Goal: Book appointment/travel/reservation

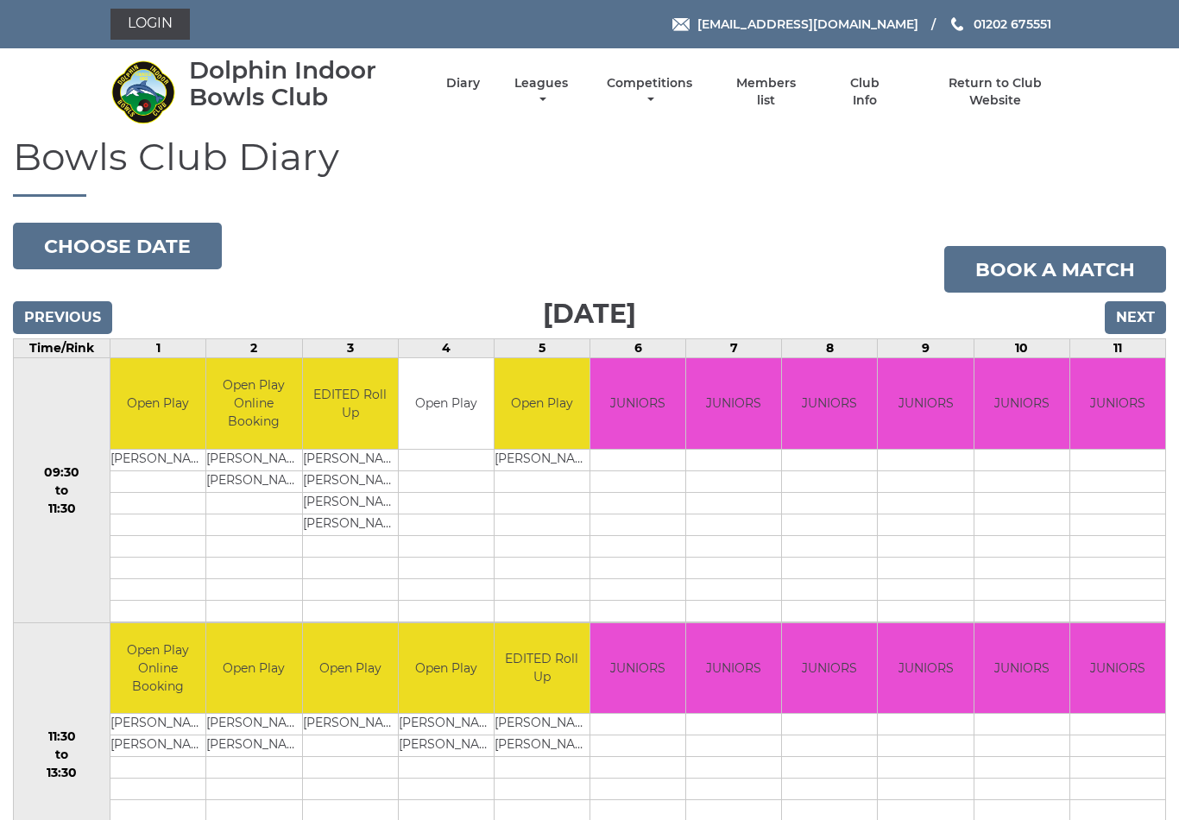
click at [1136, 313] on input "Next" at bounding box center [1135, 317] width 61 height 33
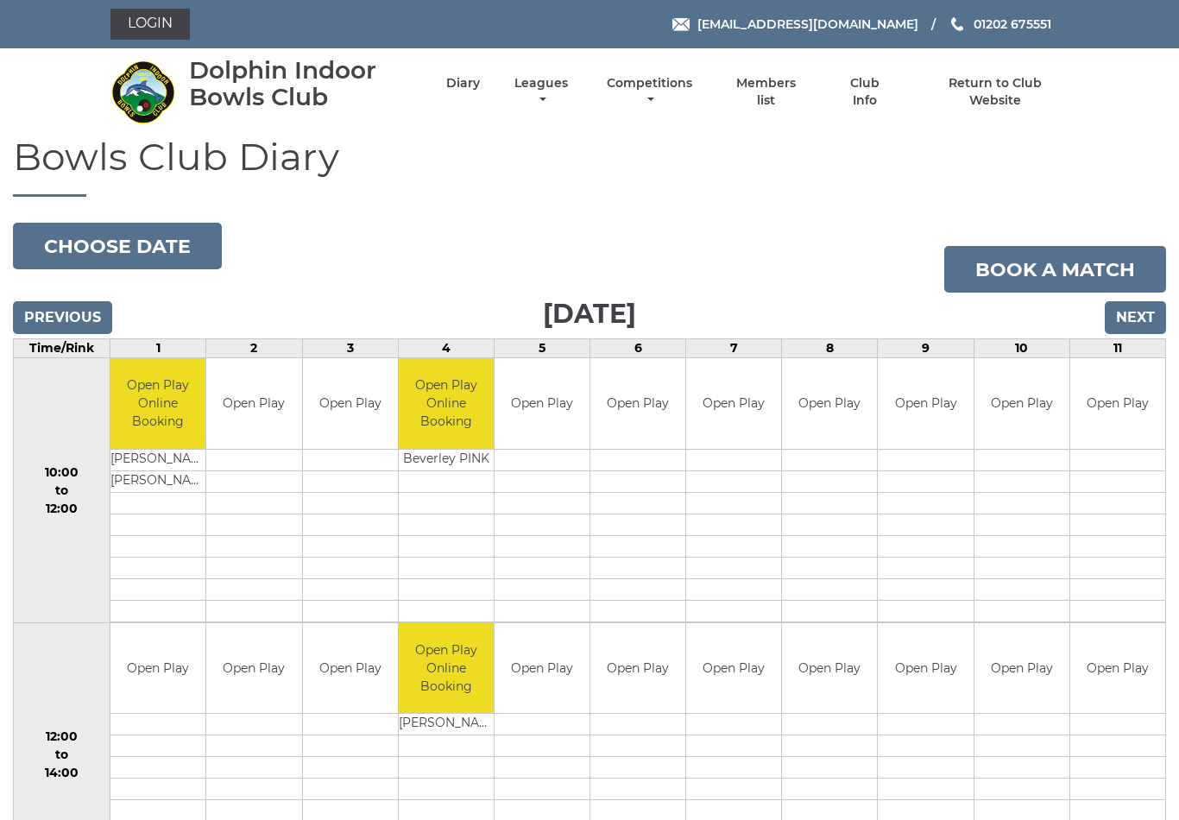
click at [1139, 309] on input "Next" at bounding box center [1135, 317] width 61 height 33
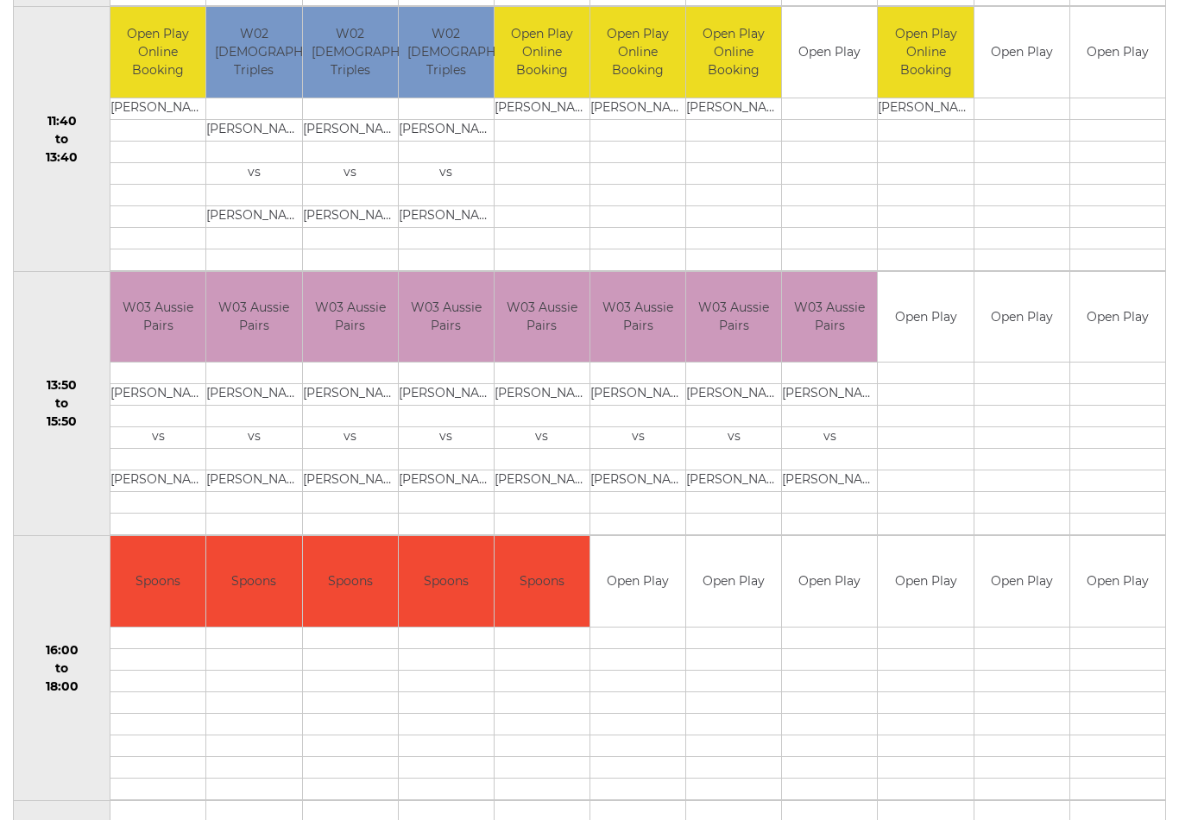
scroll to position [876, 0]
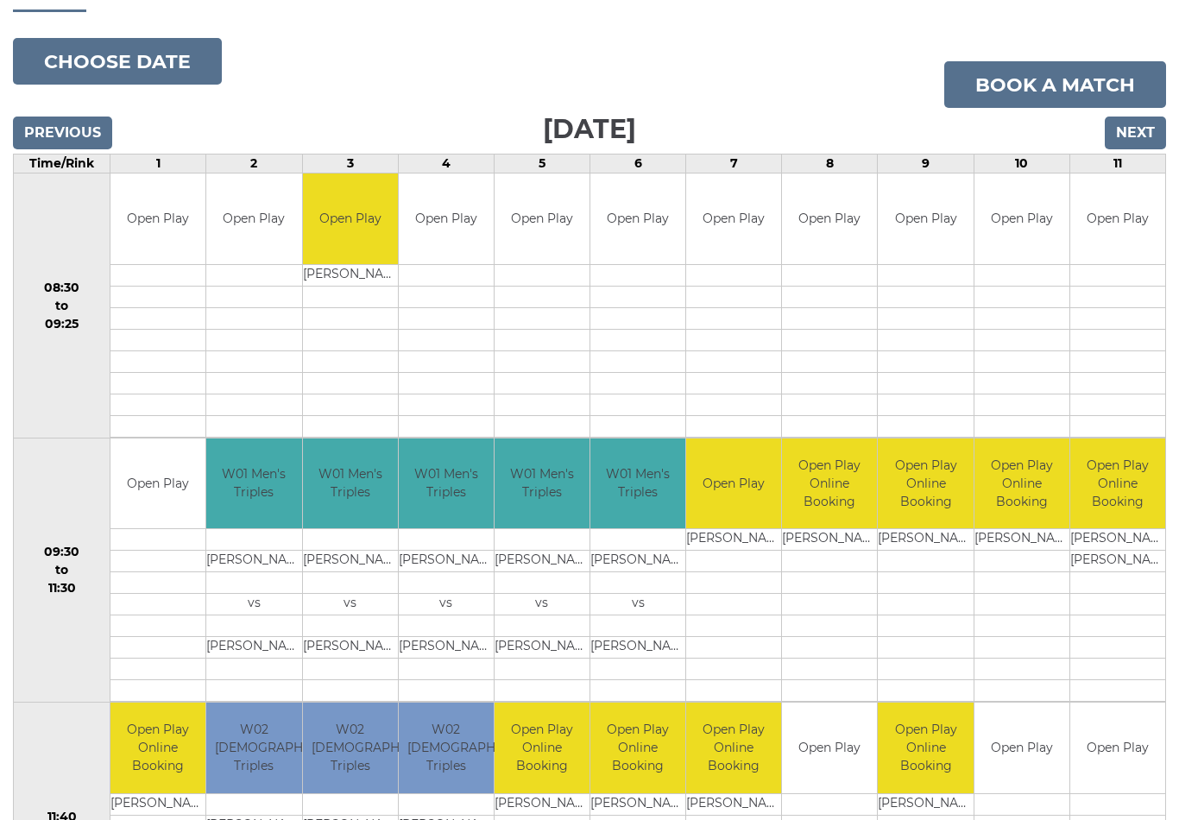
click at [1133, 126] on input "Next" at bounding box center [1135, 133] width 61 height 33
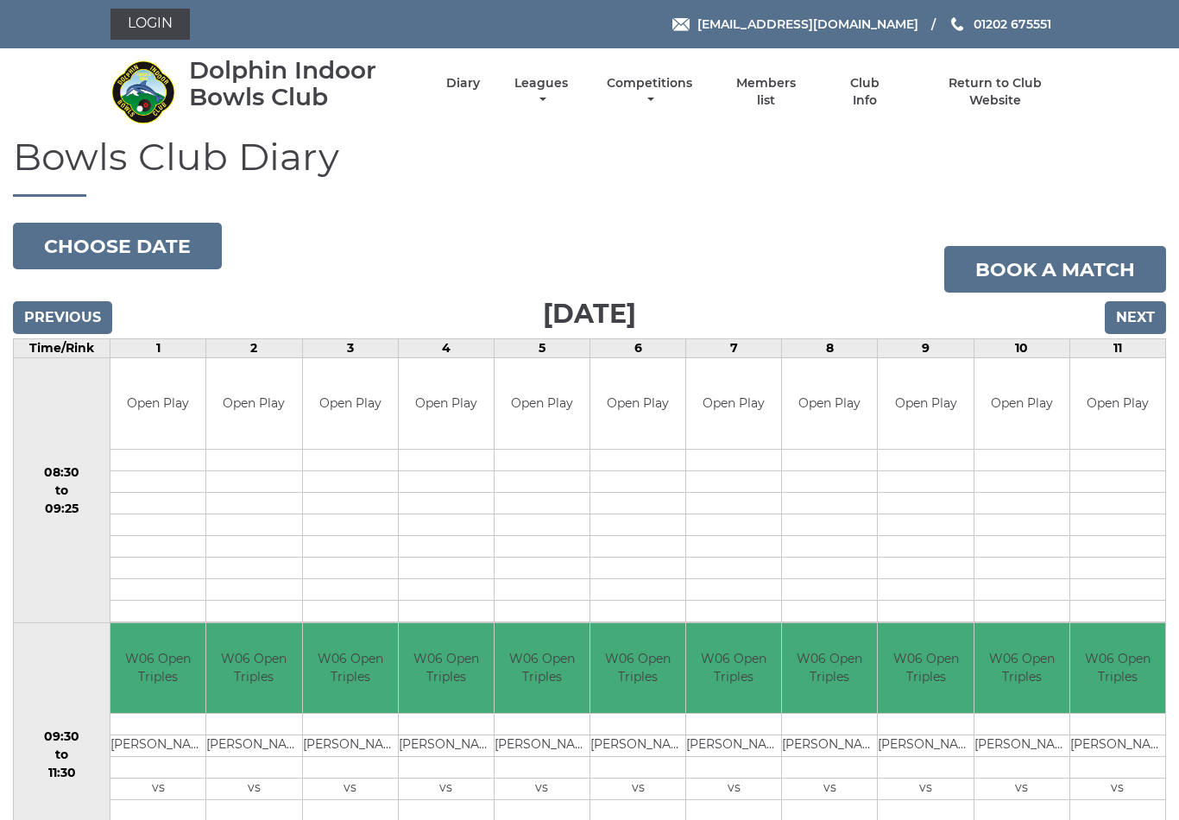
click at [824, 571] on td at bounding box center [829, 568] width 95 height 22
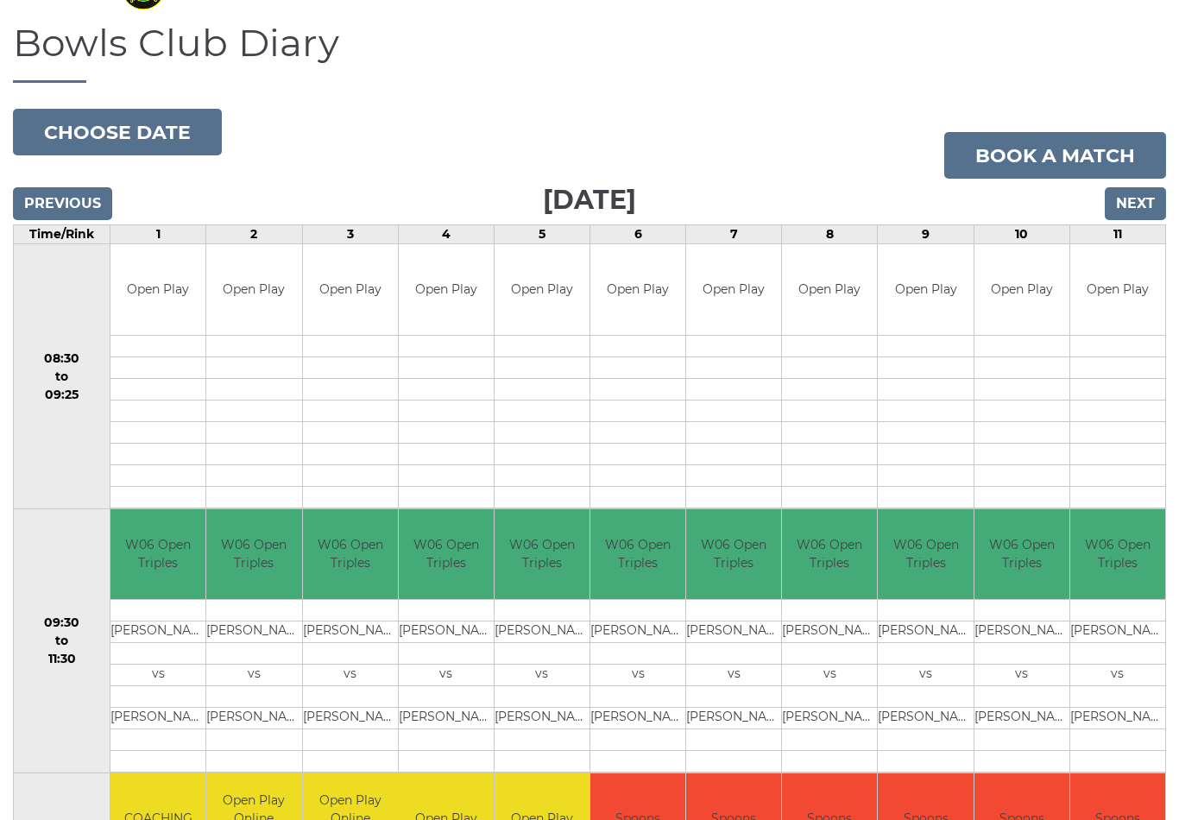
scroll to position [109, 0]
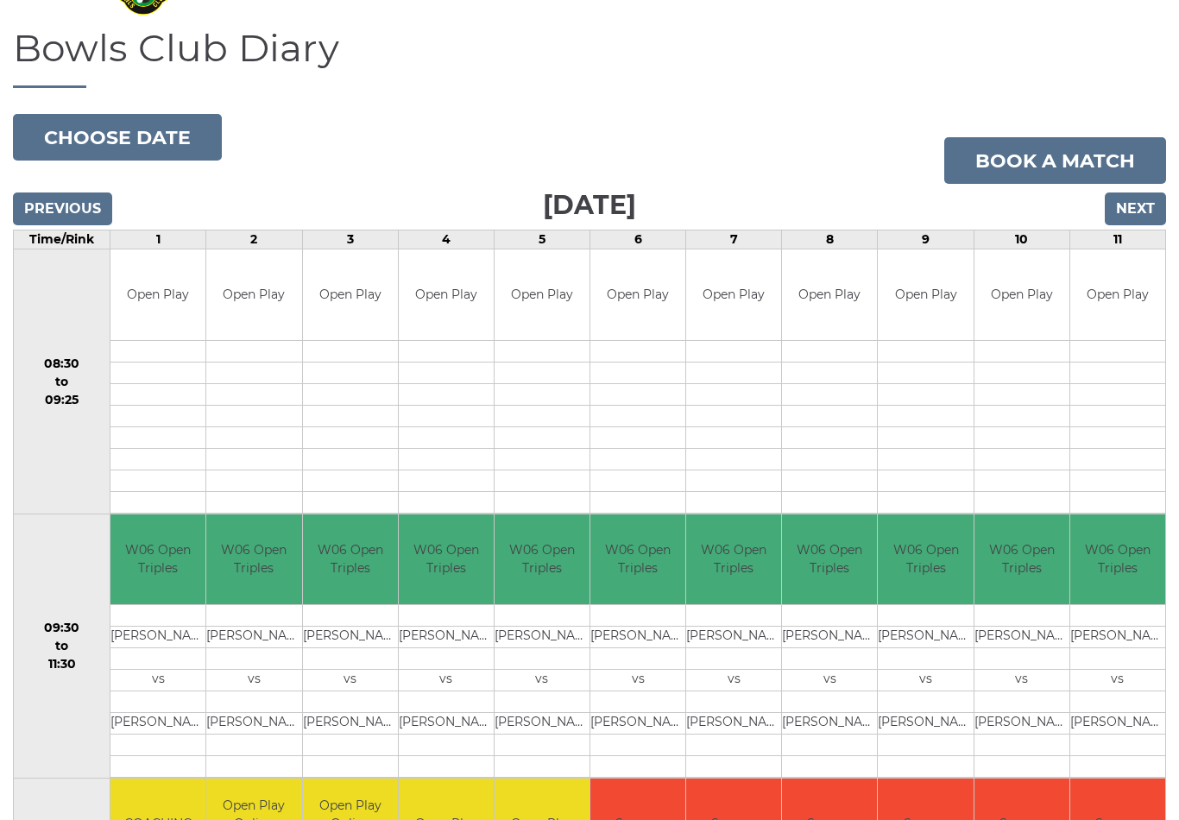
click at [1139, 208] on input "Next" at bounding box center [1135, 208] width 61 height 33
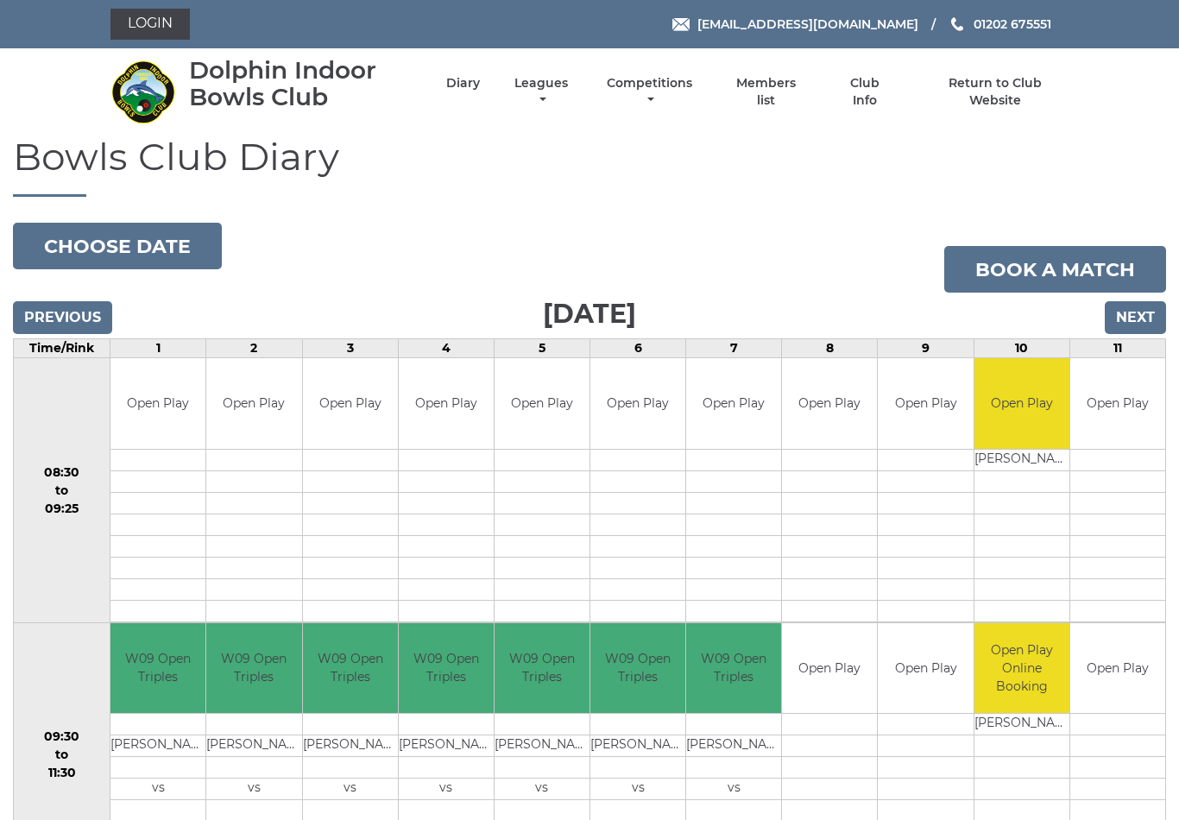
click at [1132, 317] on input "Next" at bounding box center [1135, 317] width 61 height 33
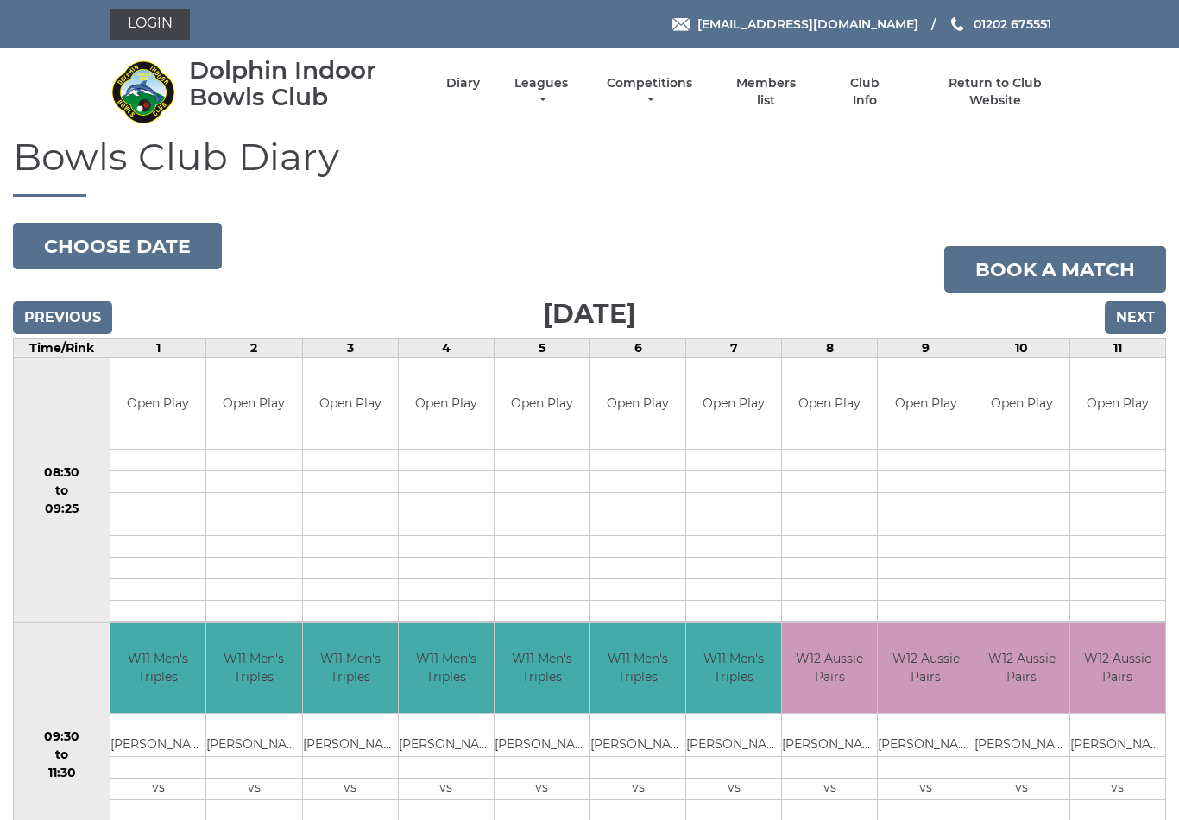
click at [1139, 322] on input "Next" at bounding box center [1135, 317] width 61 height 33
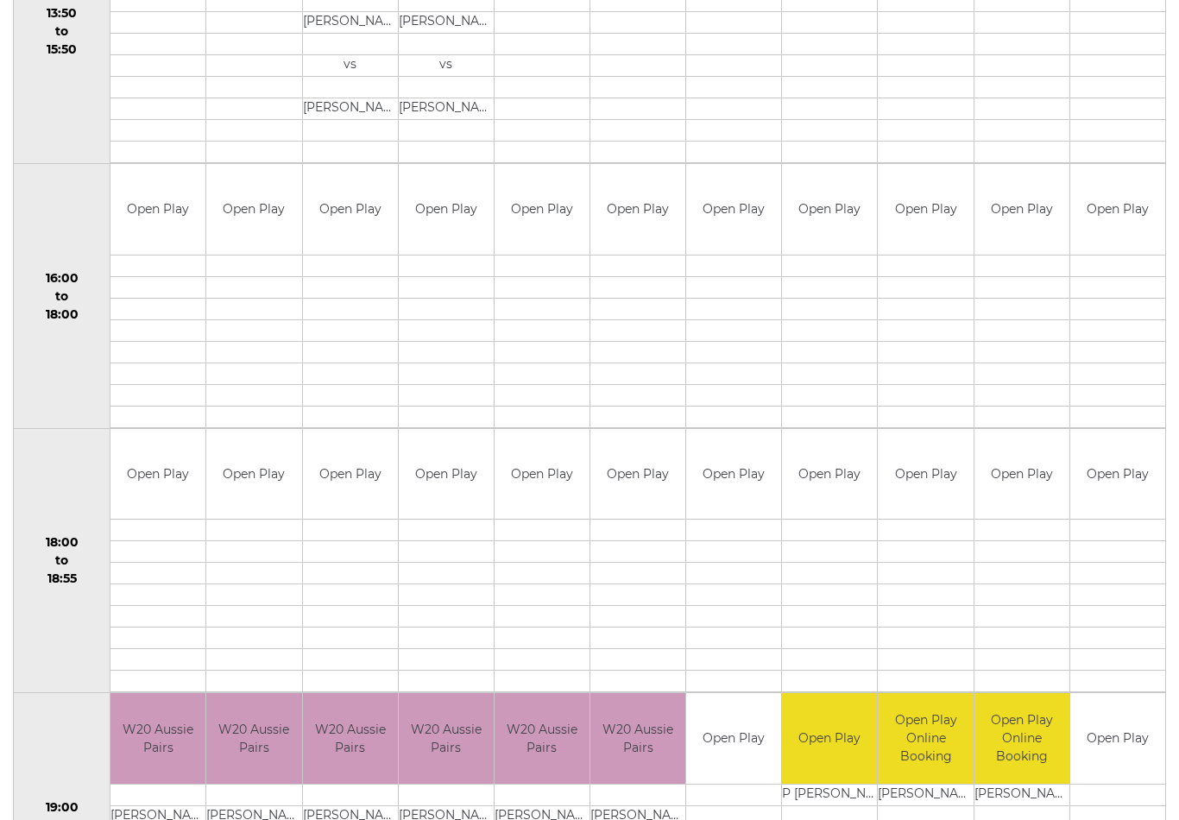
scroll to position [1258, 0]
